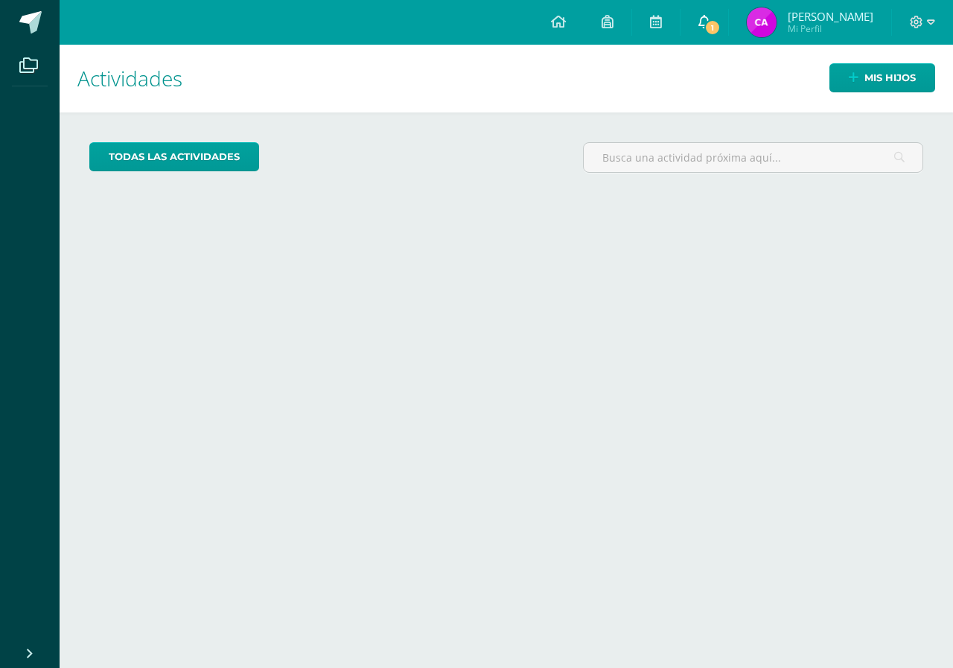
click at [728, 11] on link "1" at bounding box center [704, 22] width 48 height 45
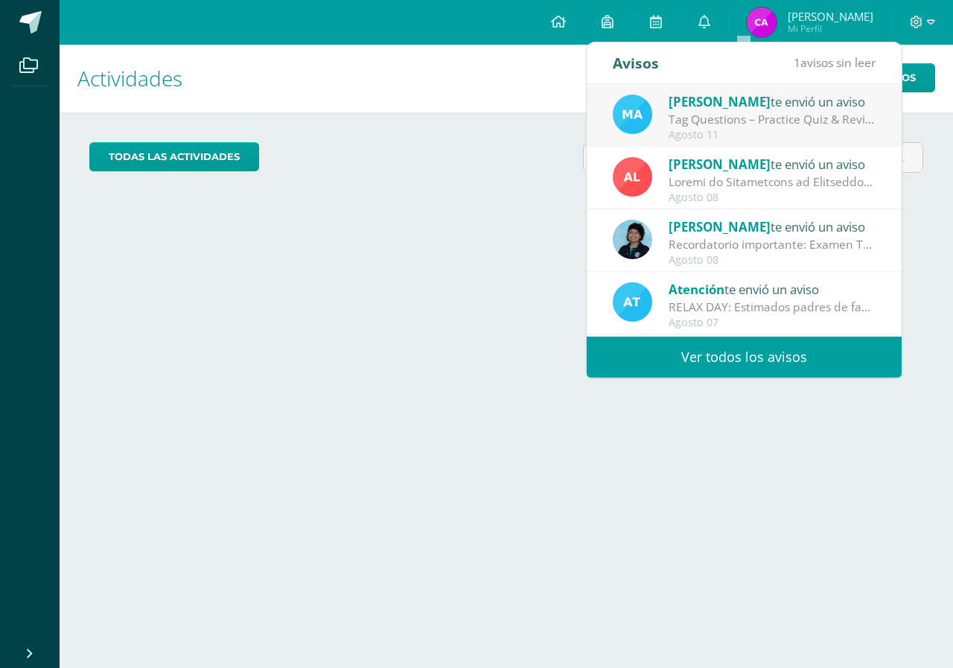
click at [767, 103] on div "Maria Alvarado te envió un aviso" at bounding box center [771, 101] width 207 height 19
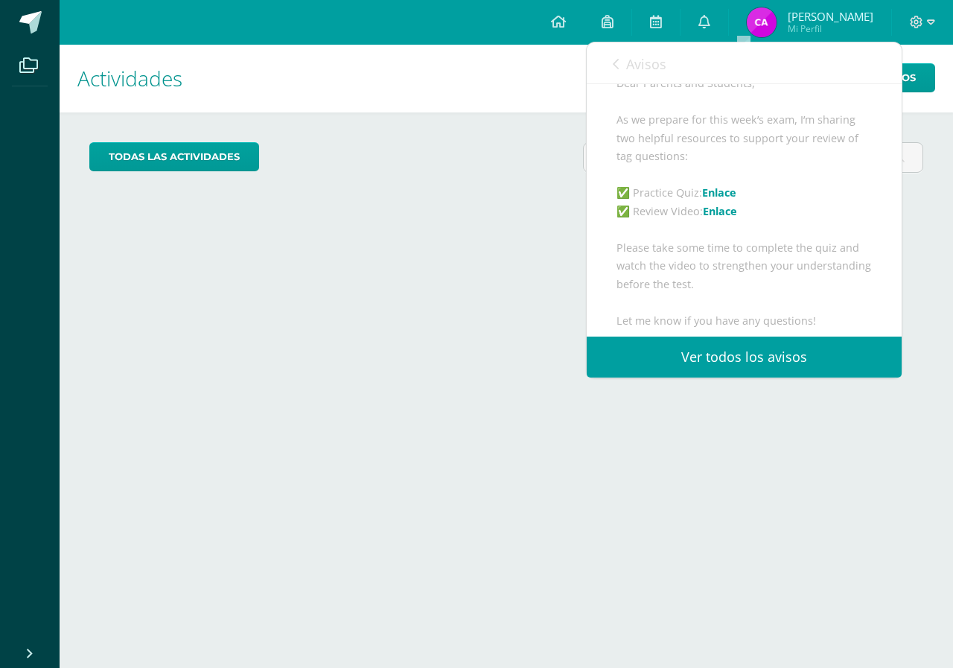
scroll to position [111, 0]
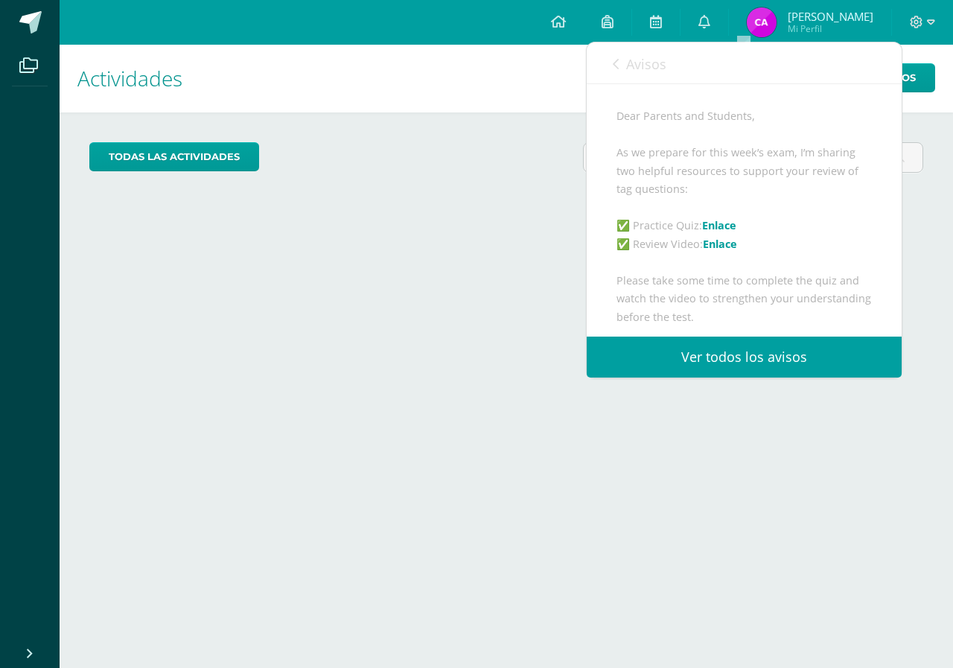
click at [672, 69] on div "Avisos 0 avisos sin leer Avisos" at bounding box center [744, 63] width 315 height 42
click at [641, 62] on span "Avisos" at bounding box center [646, 64] width 40 height 18
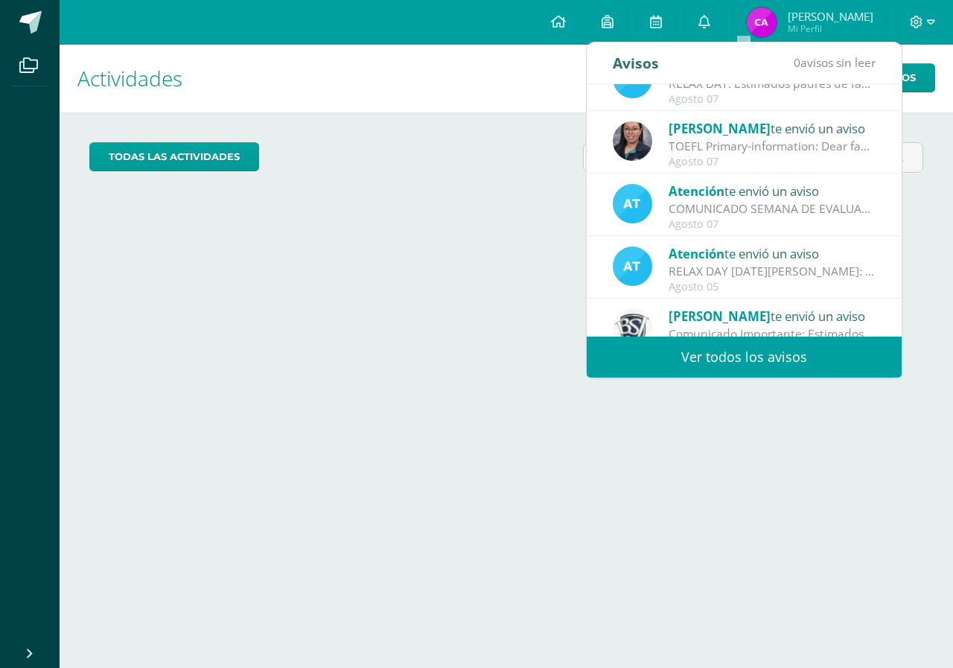
scroll to position [248, 0]
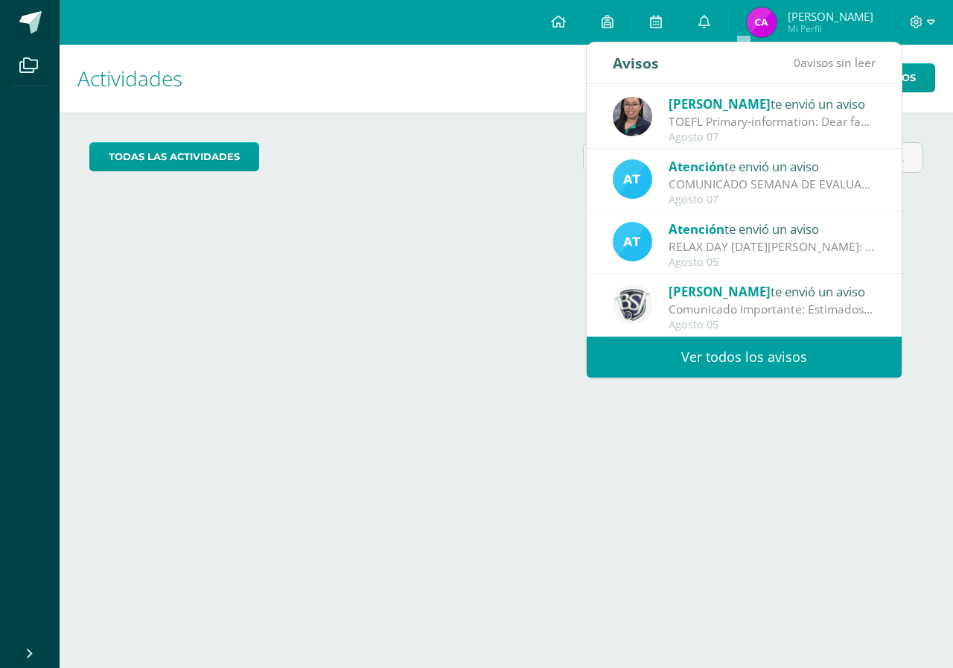
click at [735, 366] on link "Ver todos los avisos" at bounding box center [744, 356] width 315 height 41
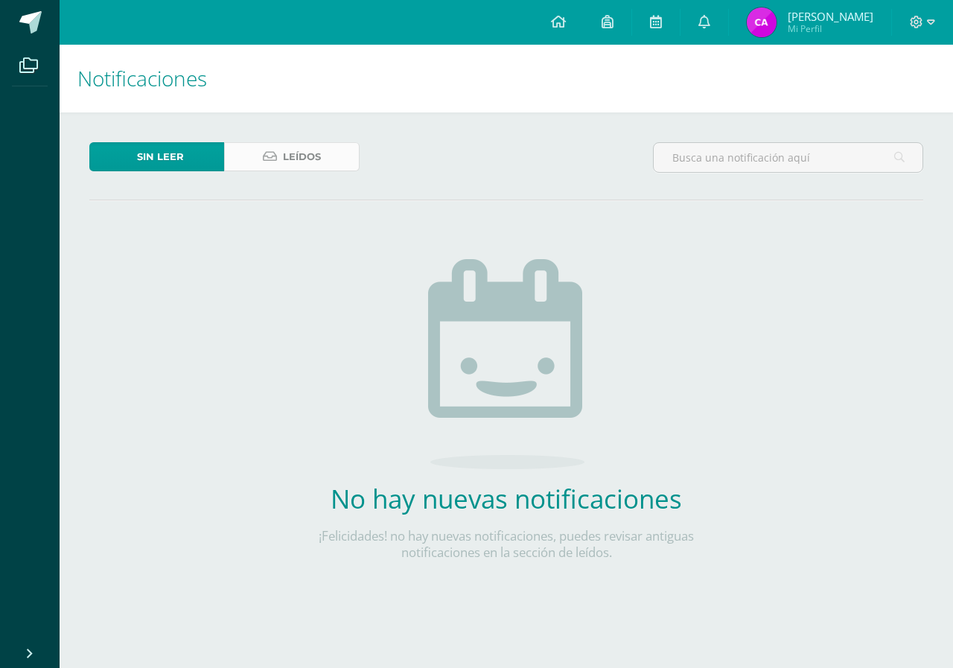
click at [331, 159] on link "Leídos" at bounding box center [291, 156] width 135 height 29
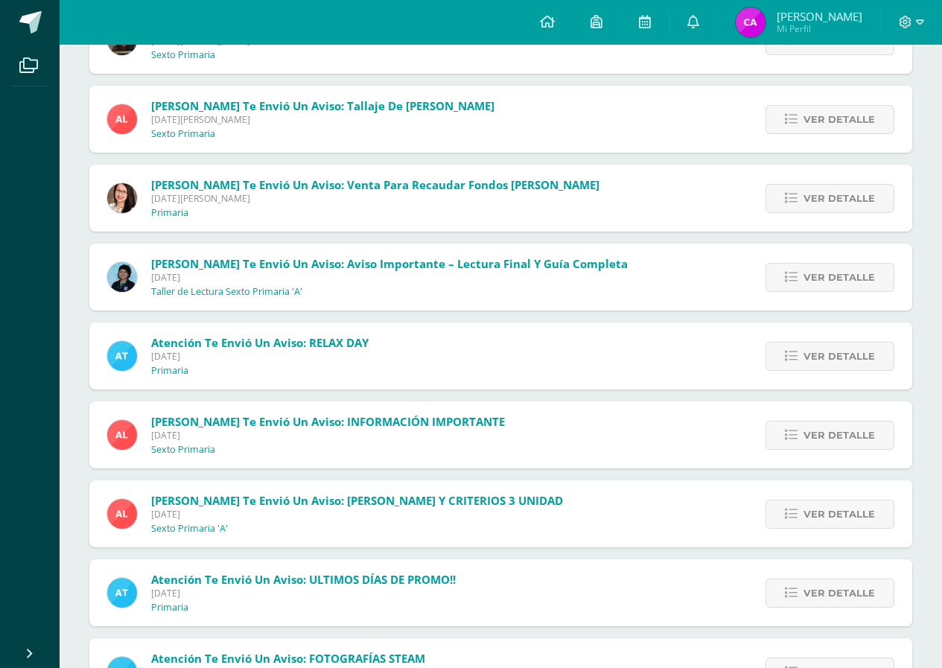
scroll to position [1014, 0]
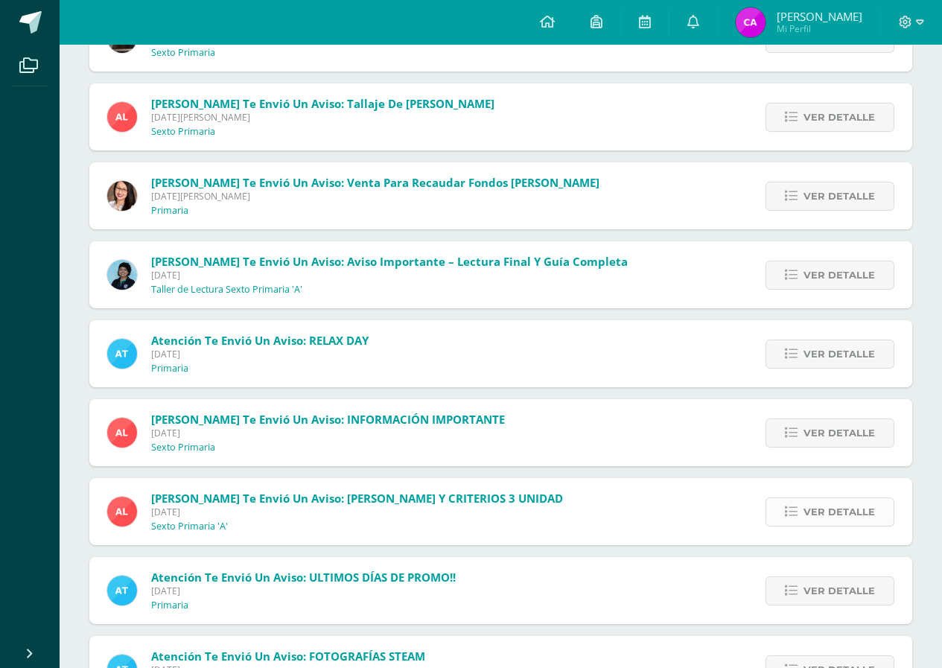
click at [840, 516] on span "Ver detalle" at bounding box center [838, 512] width 71 height 28
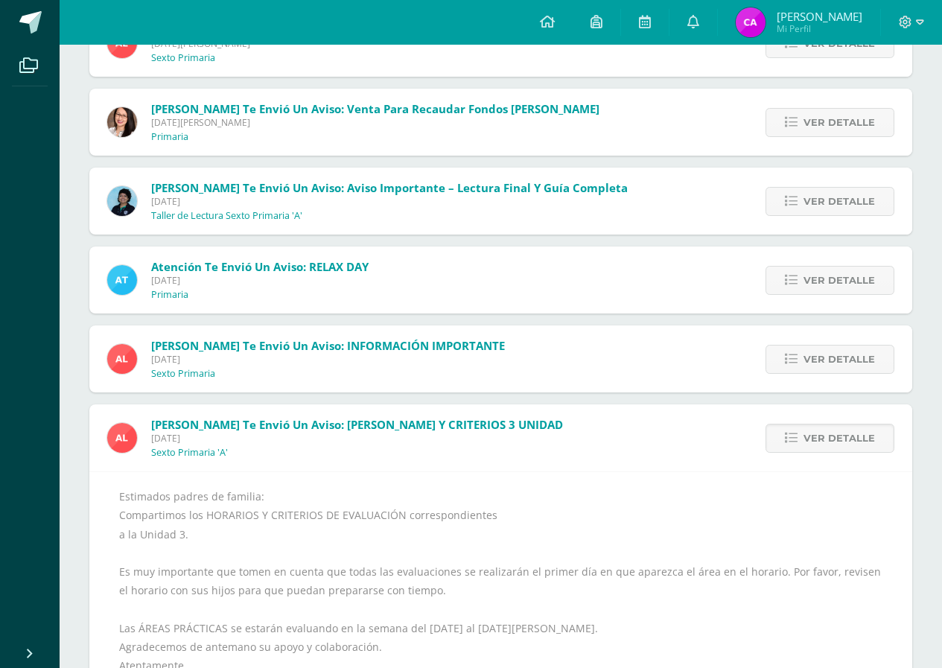
scroll to position [1237, 0]
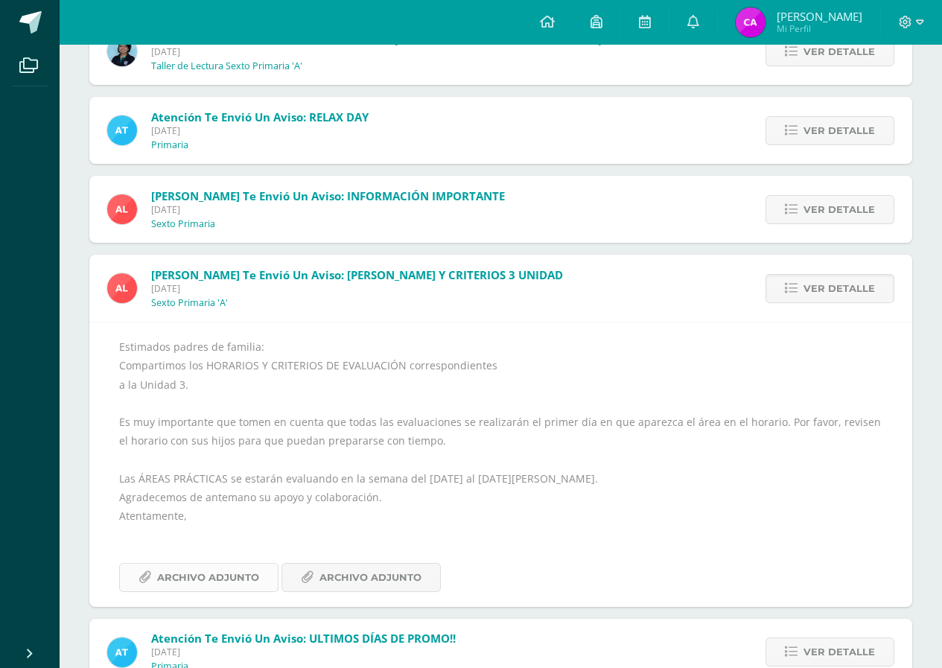
click at [230, 581] on span "Archivo Adjunto" at bounding box center [208, 578] width 102 height 28
click at [296, 582] on link "Archivo Adjunto" at bounding box center [360, 577] width 159 height 29
click at [817, 10] on span "[PERSON_NAME]" at bounding box center [819, 16] width 86 height 15
